Goal: Information Seeking & Learning: Learn about a topic

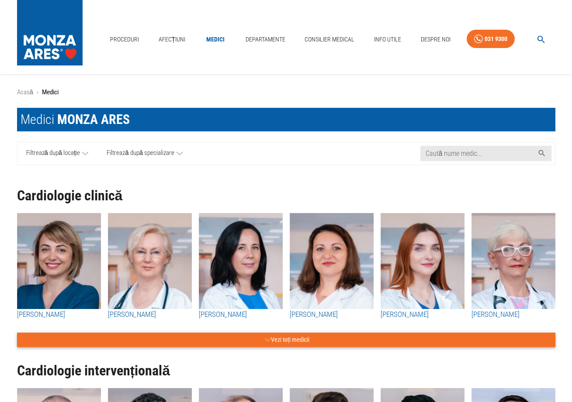
drag, startPoint x: 0, startPoint y: 0, endPoint x: 306, endPoint y: 301, distance: 429.0
click at [306, 333] on button "Vezi toți medicii" at bounding box center [286, 340] width 538 height 14
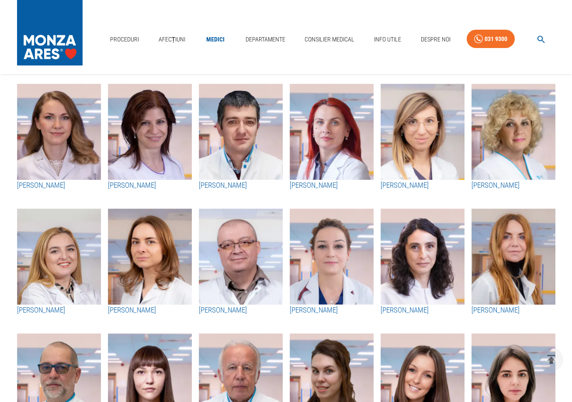
scroll to position [947, 0]
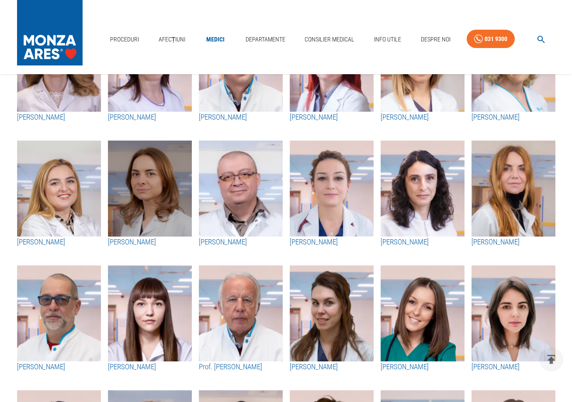
click at [145, 198] on img "button" at bounding box center [150, 189] width 84 height 96
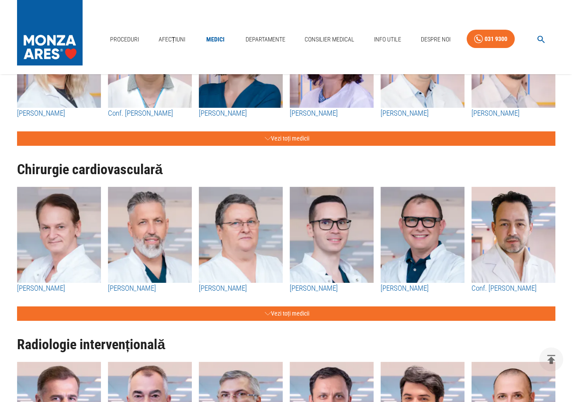
scroll to position [828, 0]
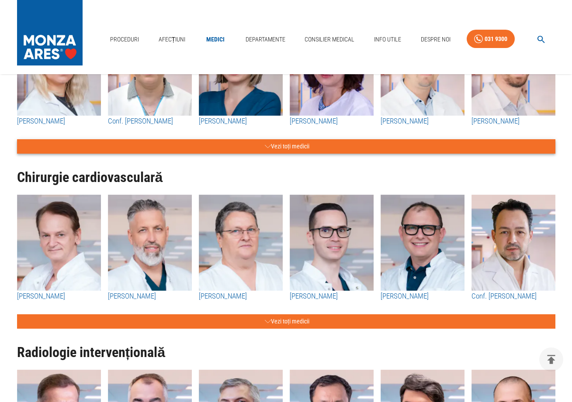
click at [285, 148] on button "Vezi toți medicii" at bounding box center [286, 146] width 538 height 14
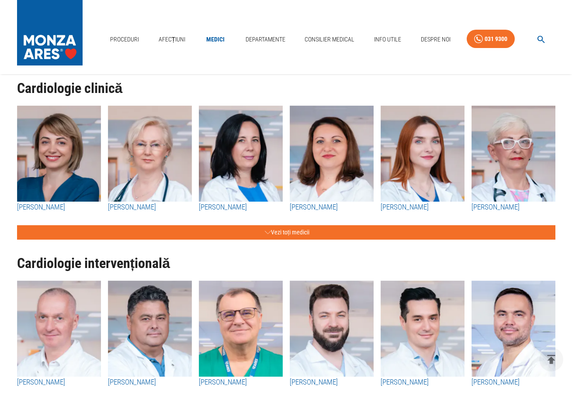
scroll to position [109, 0]
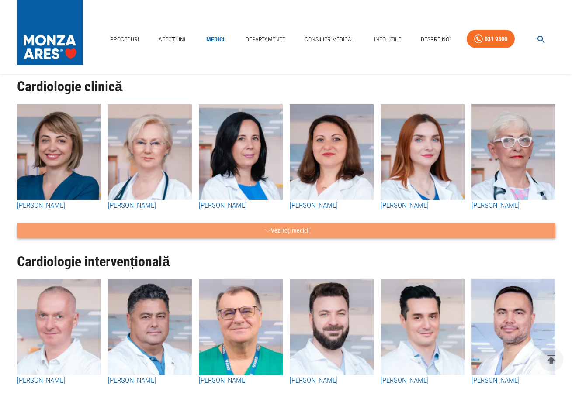
click at [289, 231] on button "Vezi toți medicii" at bounding box center [286, 231] width 538 height 14
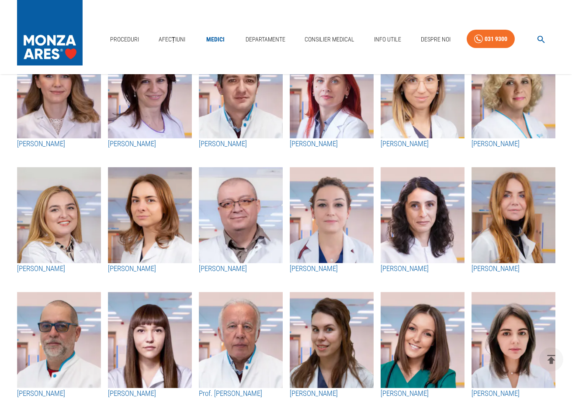
scroll to position [984, 0]
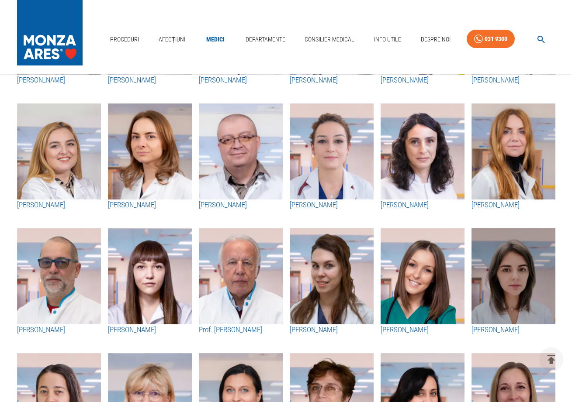
click at [497, 264] on img "button" at bounding box center [513, 276] width 84 height 96
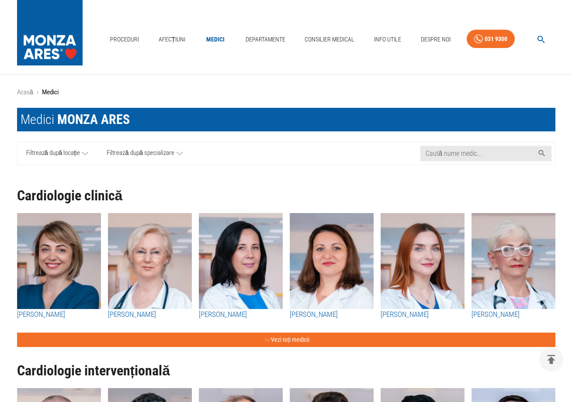
scroll to position [984, 0]
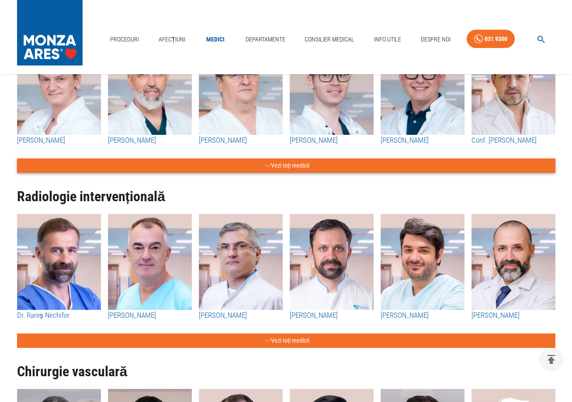
click at [265, 163] on icon "button" at bounding box center [268, 165] width 6 height 11
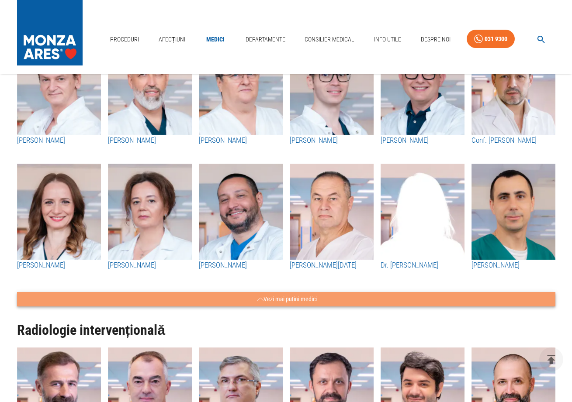
click at [283, 297] on button "Vezi mai puțini medici" at bounding box center [286, 299] width 538 height 14
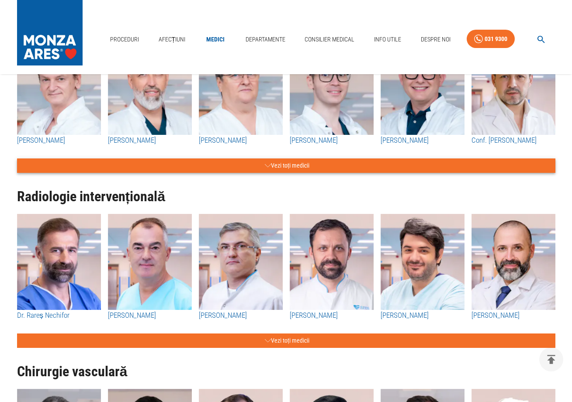
click at [289, 163] on button "Vezi toți medicii" at bounding box center [286, 166] width 538 height 14
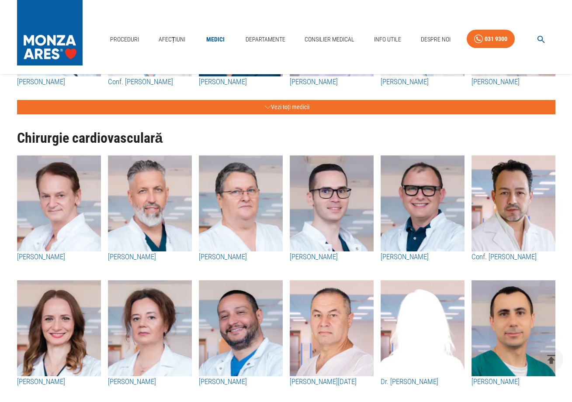
scroll to position [721, 0]
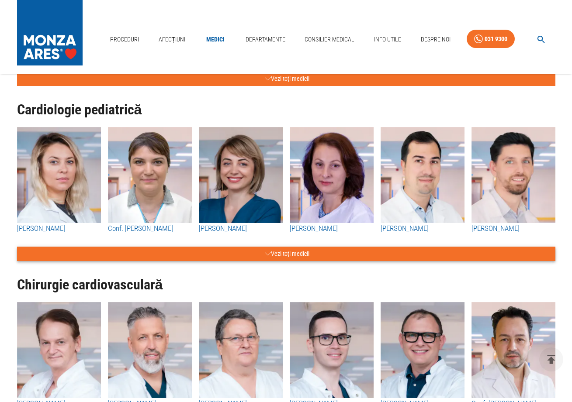
click at [287, 253] on button "Vezi toți medicii" at bounding box center [286, 254] width 538 height 14
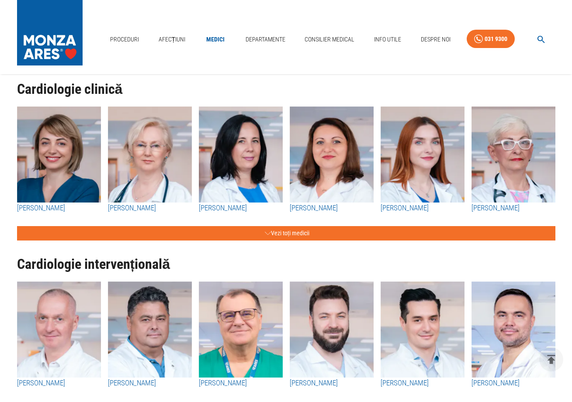
scroll to position [92, 0]
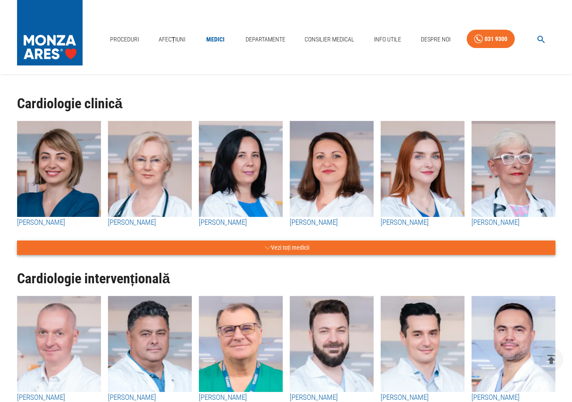
click at [290, 247] on button "Vezi toți medicii" at bounding box center [286, 248] width 538 height 14
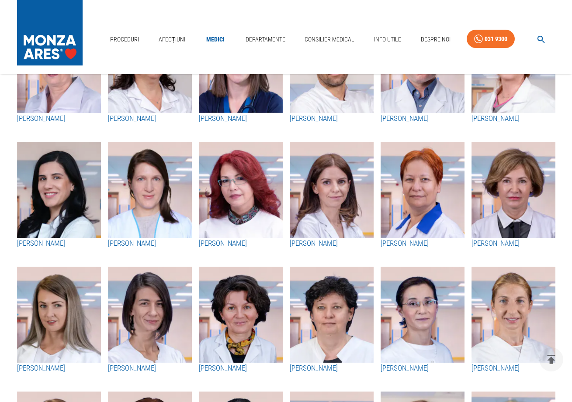
scroll to position [643, 0]
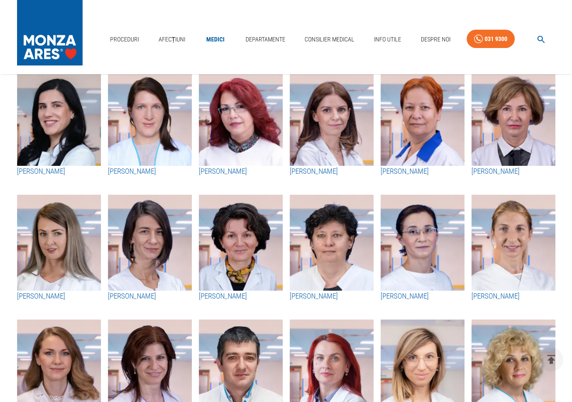
click at [431, 246] on img "button" at bounding box center [422, 243] width 84 height 96
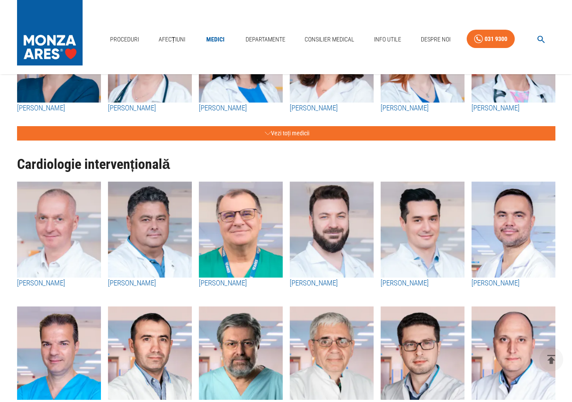
scroll to position [210, 0]
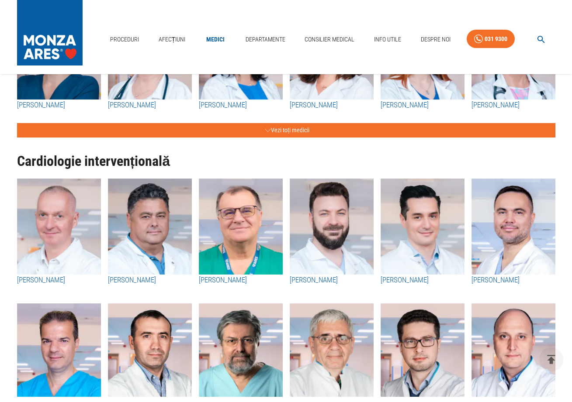
click at [255, 225] on img "button" at bounding box center [241, 227] width 84 height 96
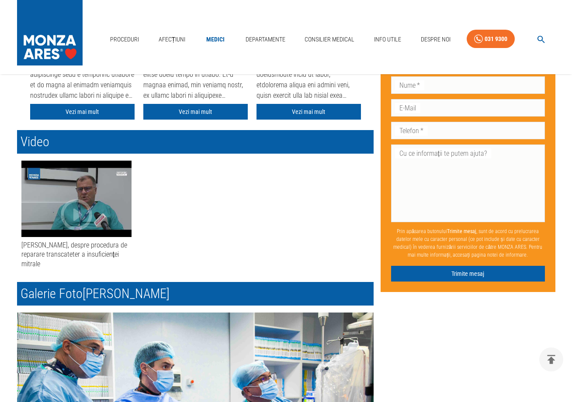
scroll to position [464, 0]
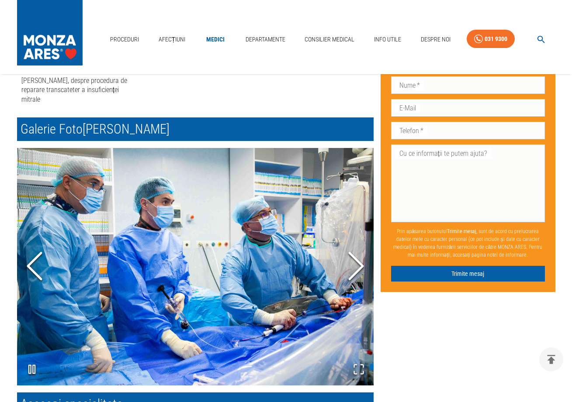
click at [353, 264] on icon "Next Slide" at bounding box center [356, 266] width 26 height 52
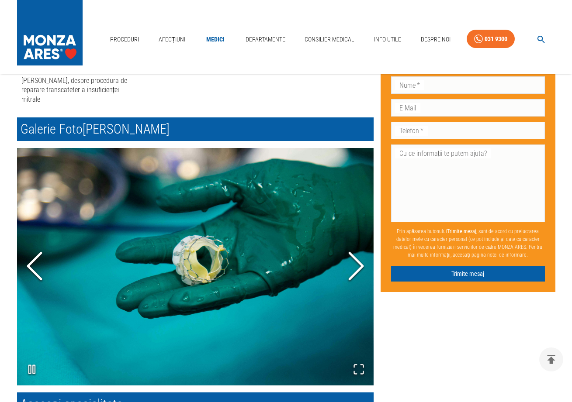
click at [353, 264] on icon "Next Slide" at bounding box center [356, 266] width 26 height 52
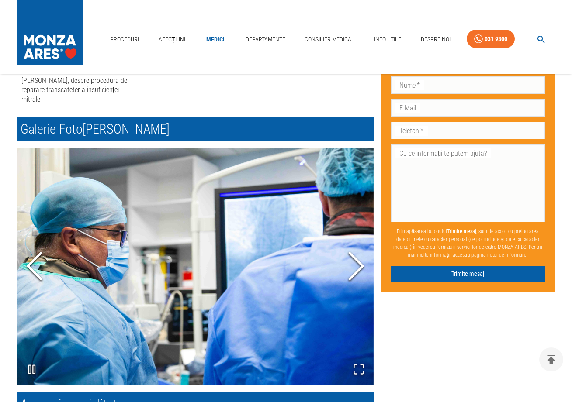
click at [353, 264] on icon "Next Slide" at bounding box center [356, 266] width 26 height 52
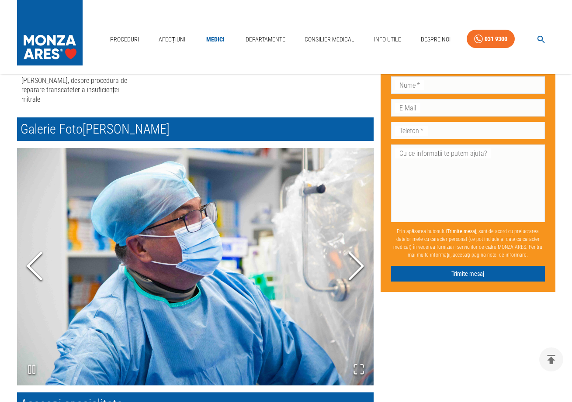
click at [353, 264] on icon "Next Slide" at bounding box center [356, 266] width 26 height 52
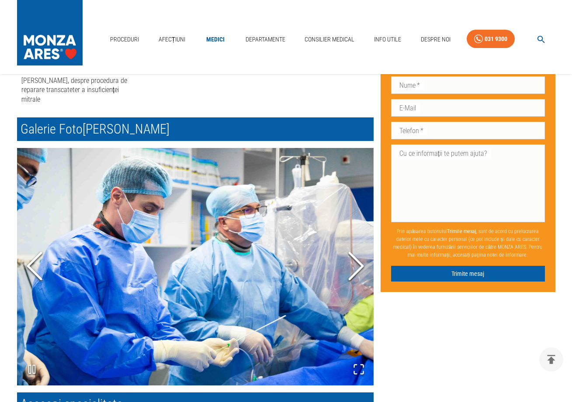
click at [353, 264] on icon "Next Slide" at bounding box center [356, 266] width 26 height 52
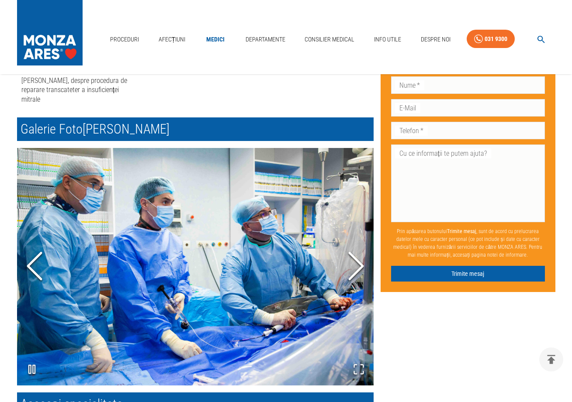
click at [353, 264] on icon "Next Slide" at bounding box center [356, 266] width 26 height 52
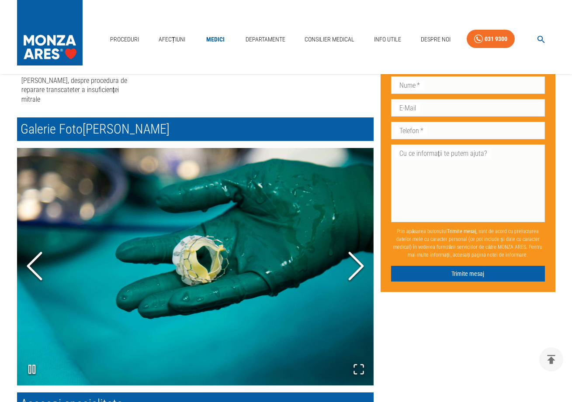
scroll to position [287, 0]
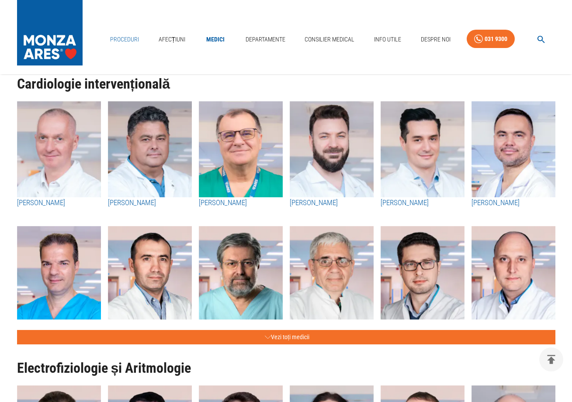
scroll to position [210, 0]
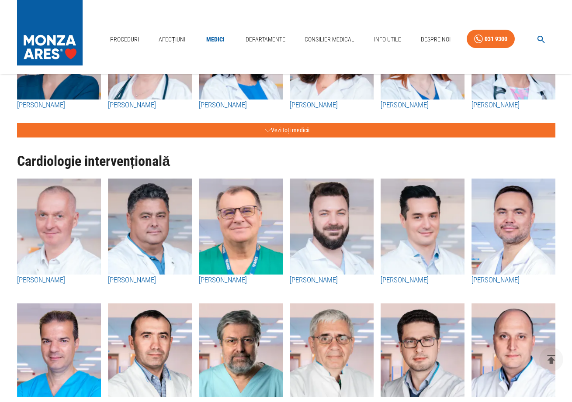
click at [335, 208] on img "button" at bounding box center [332, 227] width 84 height 96
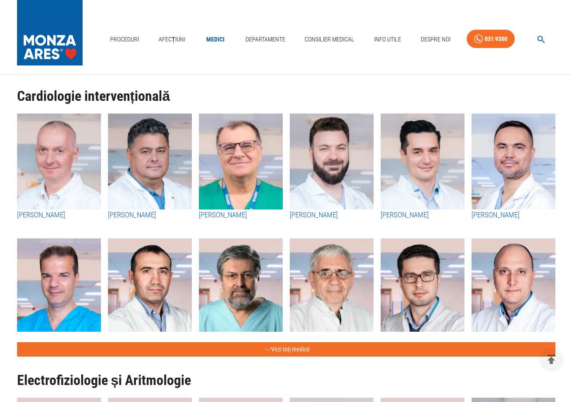
scroll to position [322, 0]
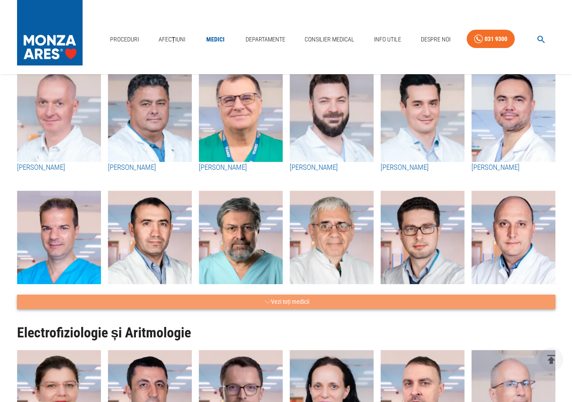
click at [300, 297] on button "Vezi toți medicii" at bounding box center [286, 302] width 538 height 14
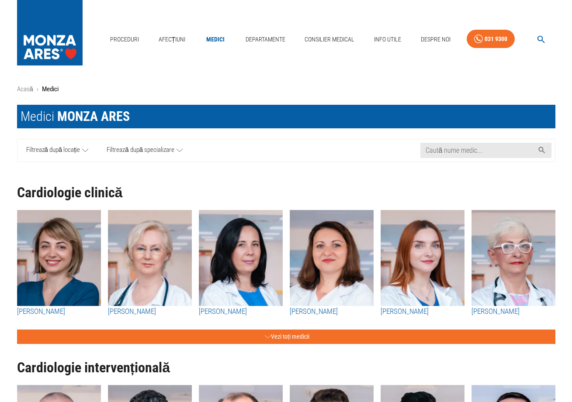
scroll to position [1, 0]
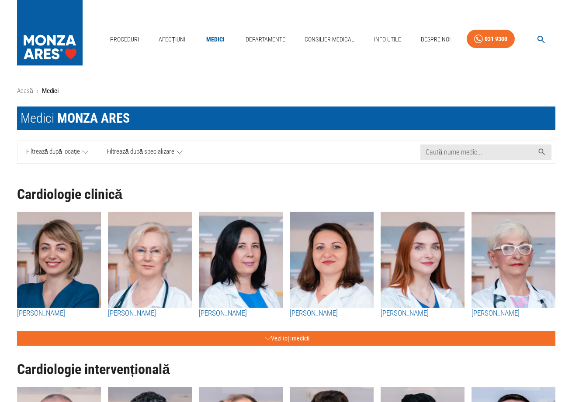
click at [60, 150] on span "Filtrează după locație" at bounding box center [53, 152] width 54 height 11
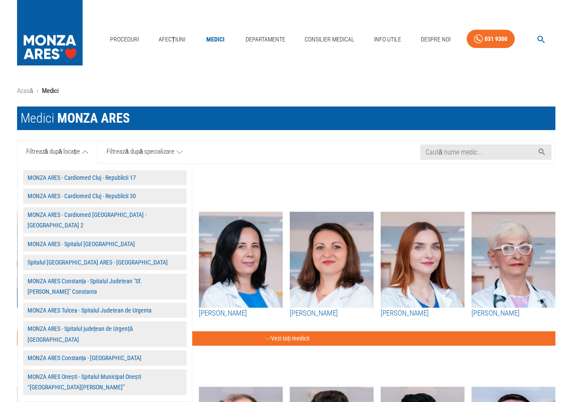
click at [118, 255] on button "Spitalul [GEOGRAPHIC_DATA] ARES - [GEOGRAPHIC_DATA]" at bounding box center [104, 262] width 163 height 15
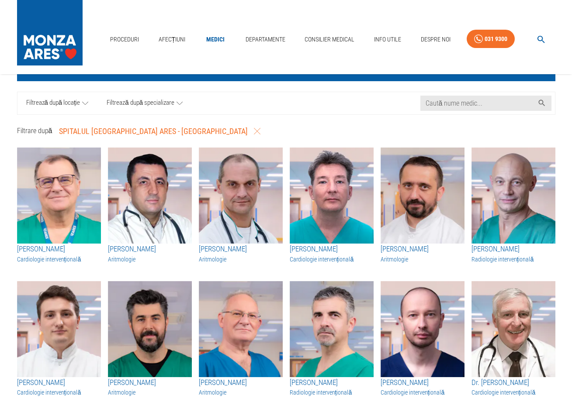
scroll to position [32, 0]
